Goal: Information Seeking & Learning: Learn about a topic

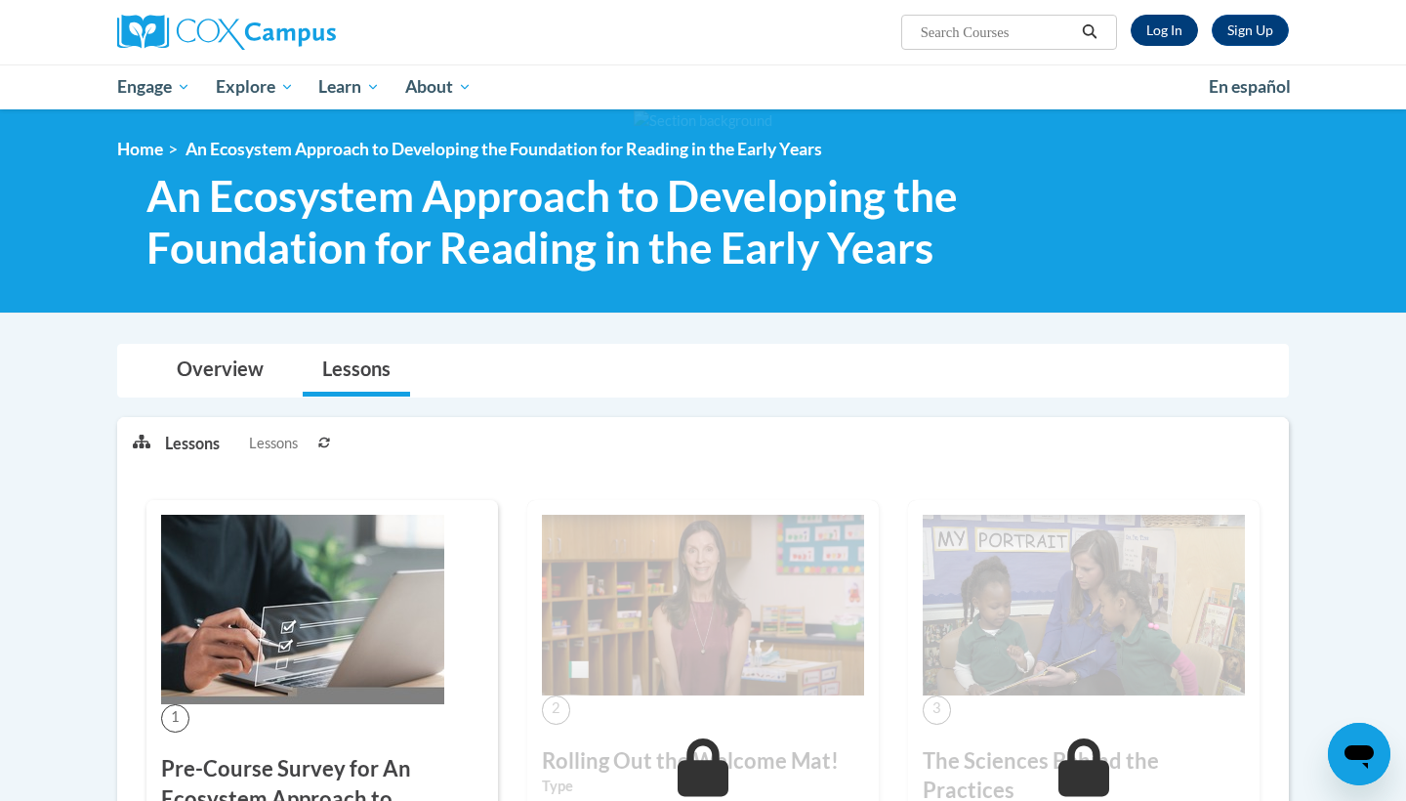
click at [1176, 39] on link "Log In" at bounding box center [1164, 30] width 67 height 31
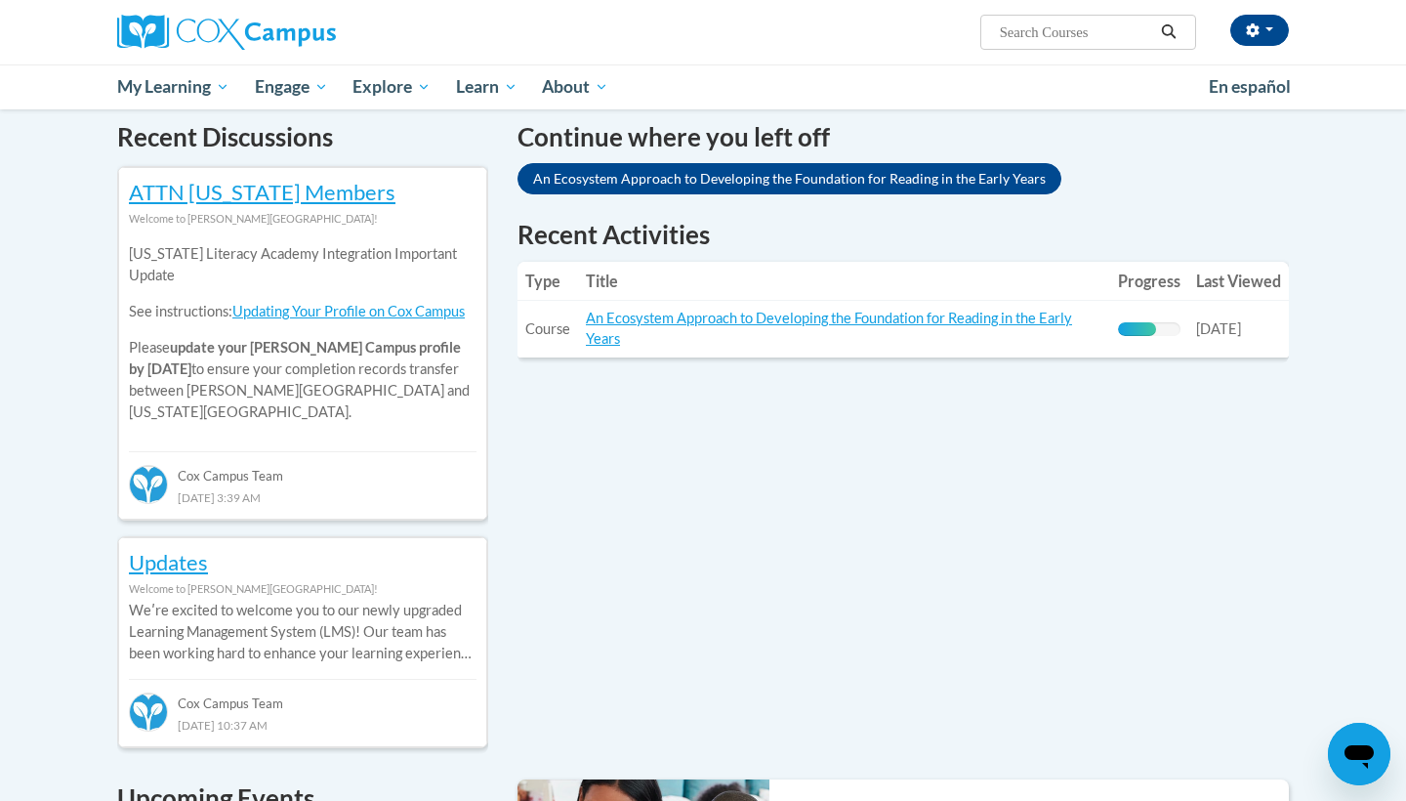
scroll to position [605, 0]
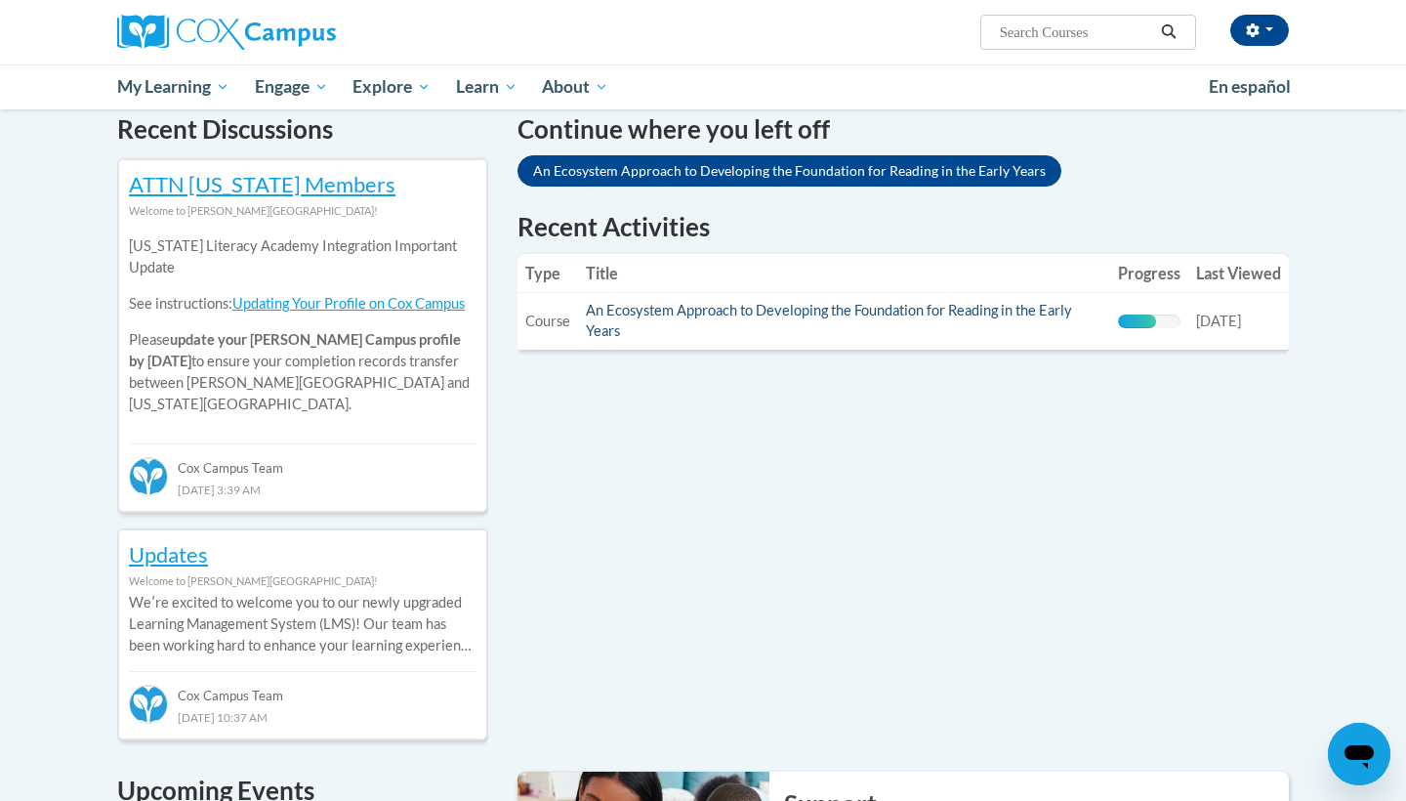
click at [926, 307] on link "An Ecosystem Approach to Developing the Foundation for Reading in the Early Yea…" at bounding box center [829, 320] width 486 height 37
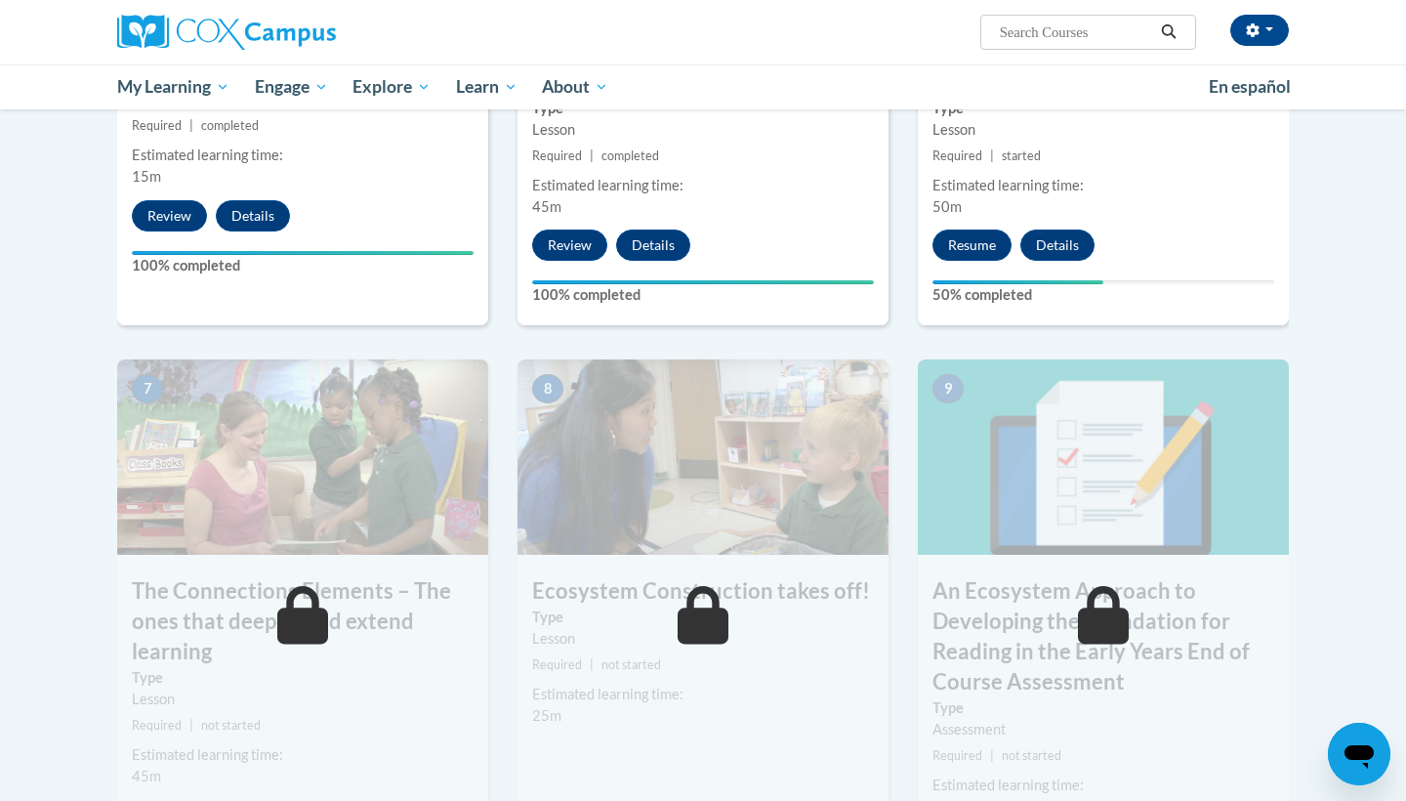
scroll to position [1253, 0]
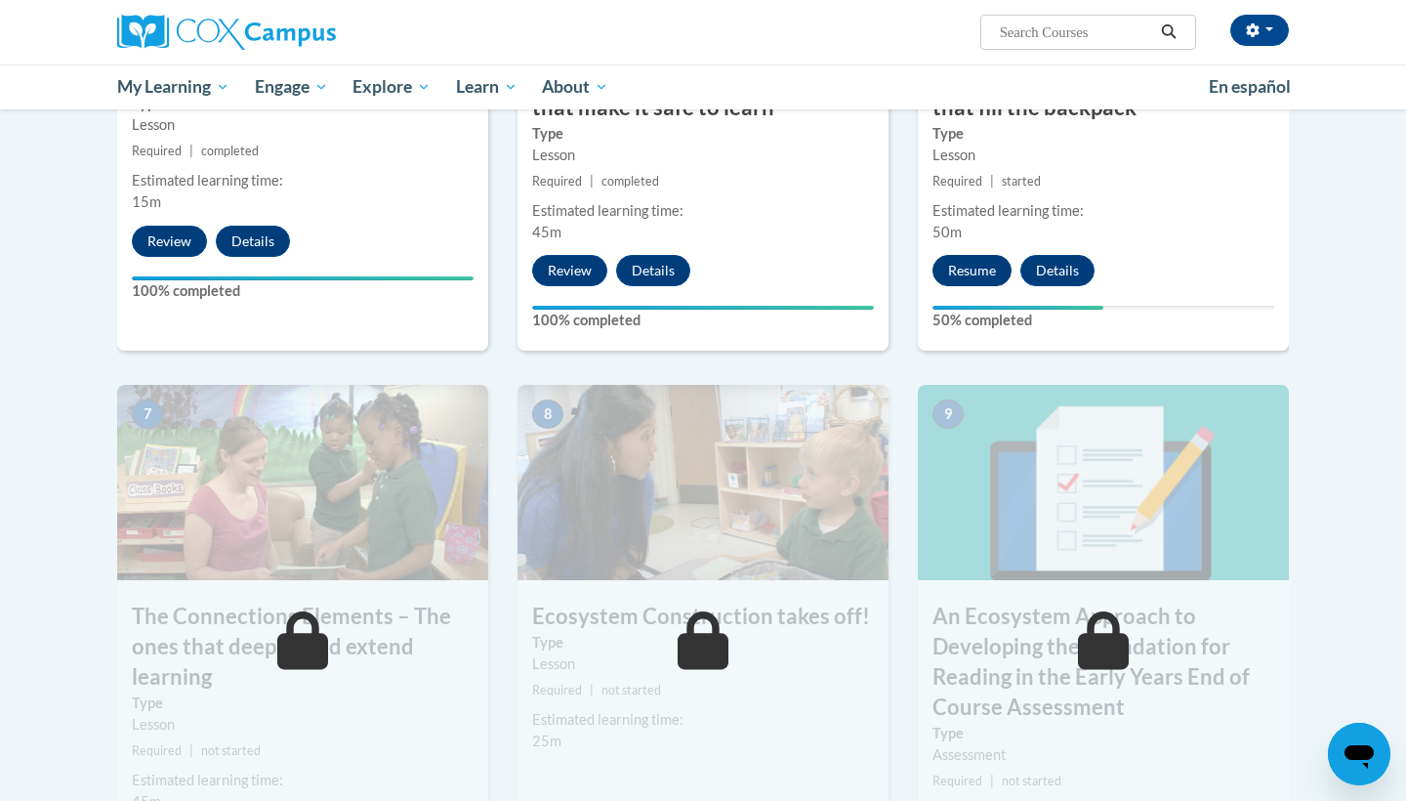
click at [951, 261] on button "Resume" at bounding box center [972, 270] width 79 height 31
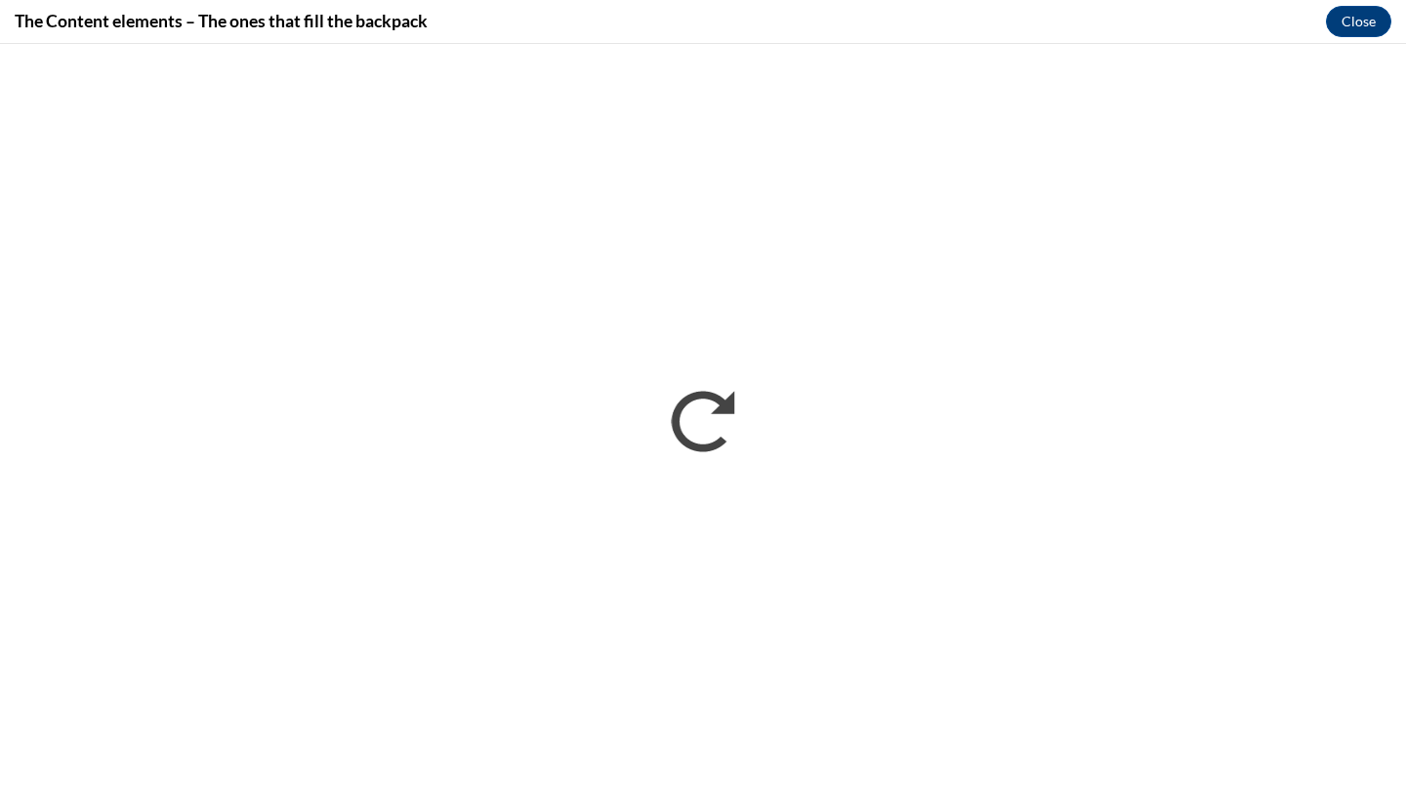
scroll to position [0, 0]
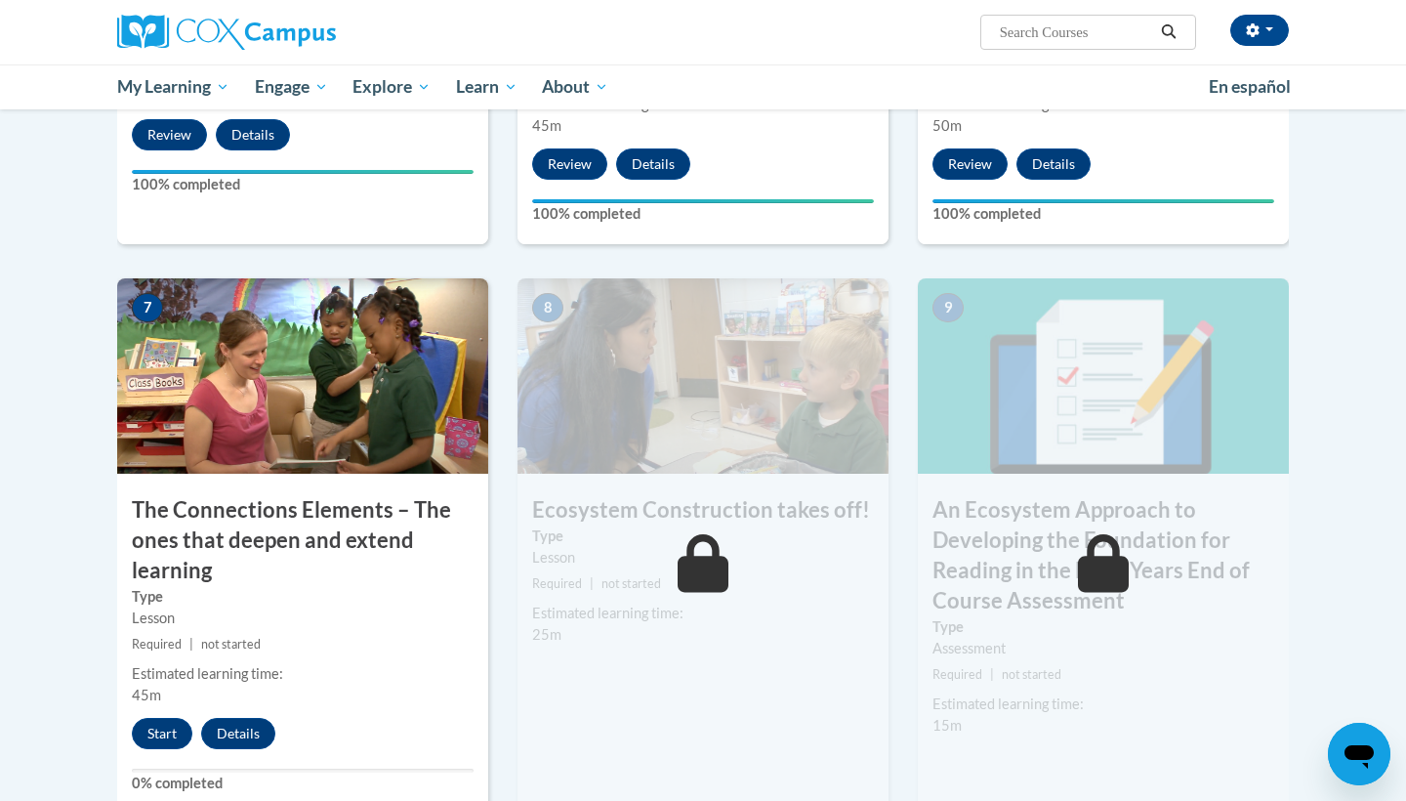
scroll to position [1362, 0]
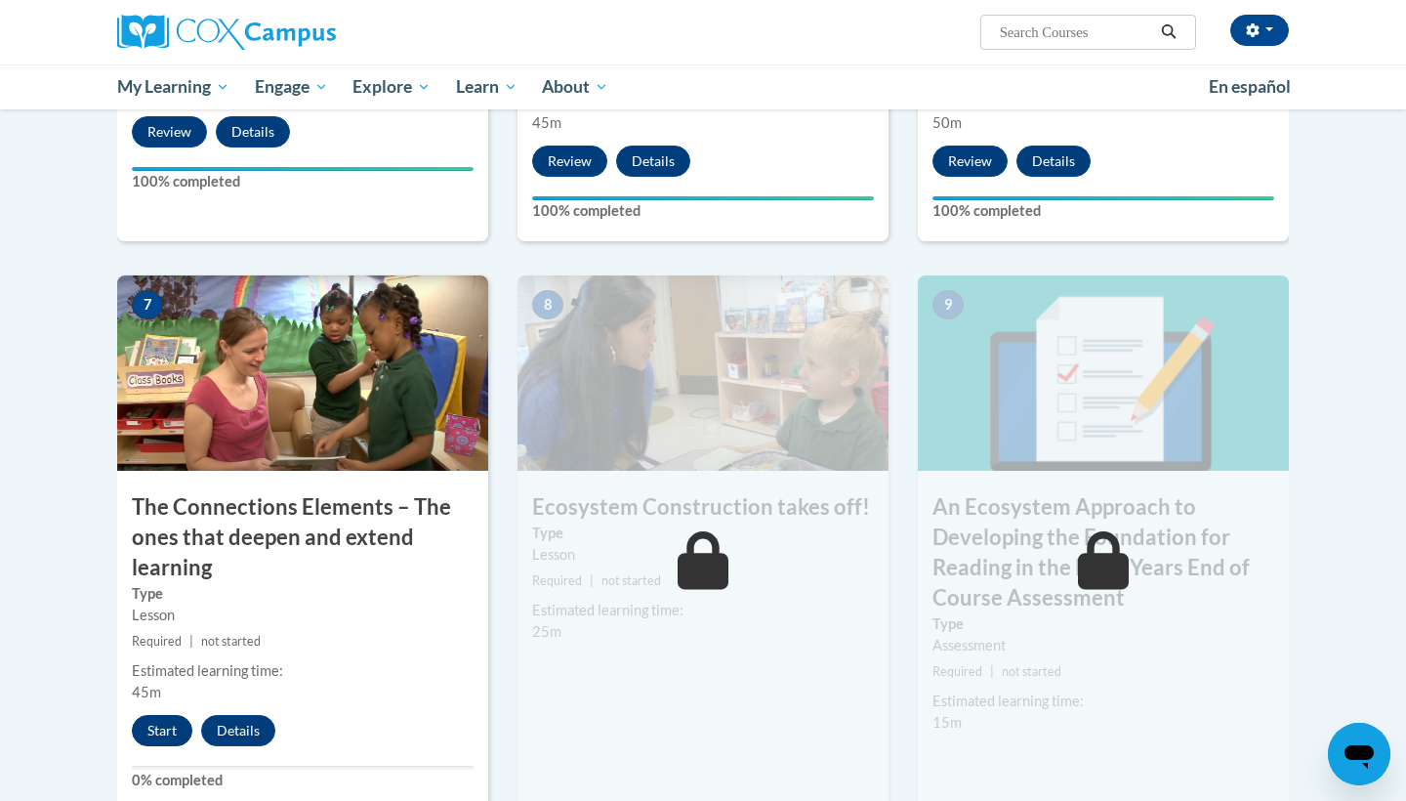
click at [180, 721] on button "Start" at bounding box center [162, 730] width 61 height 31
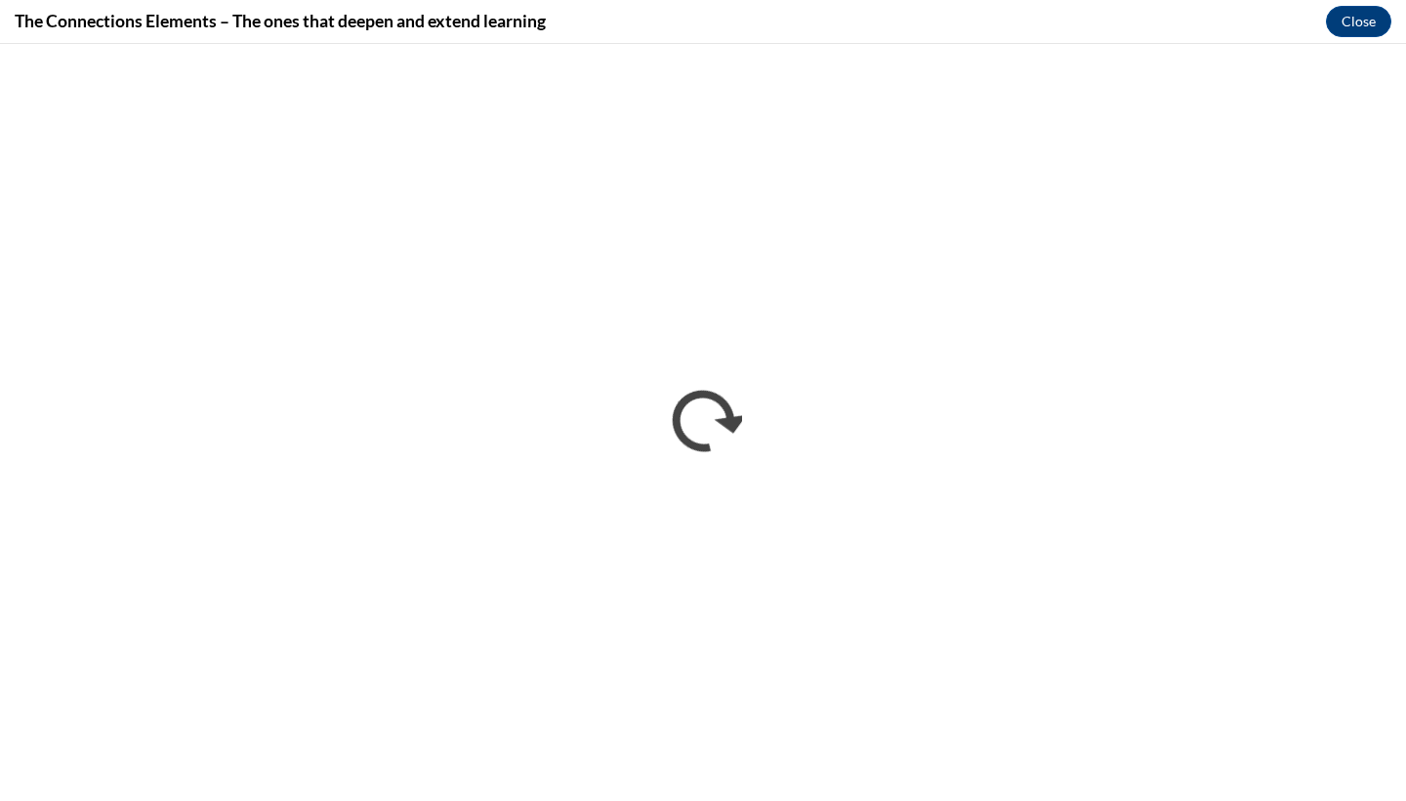
scroll to position [0, 0]
